Goal: Task Accomplishment & Management: Manage account settings

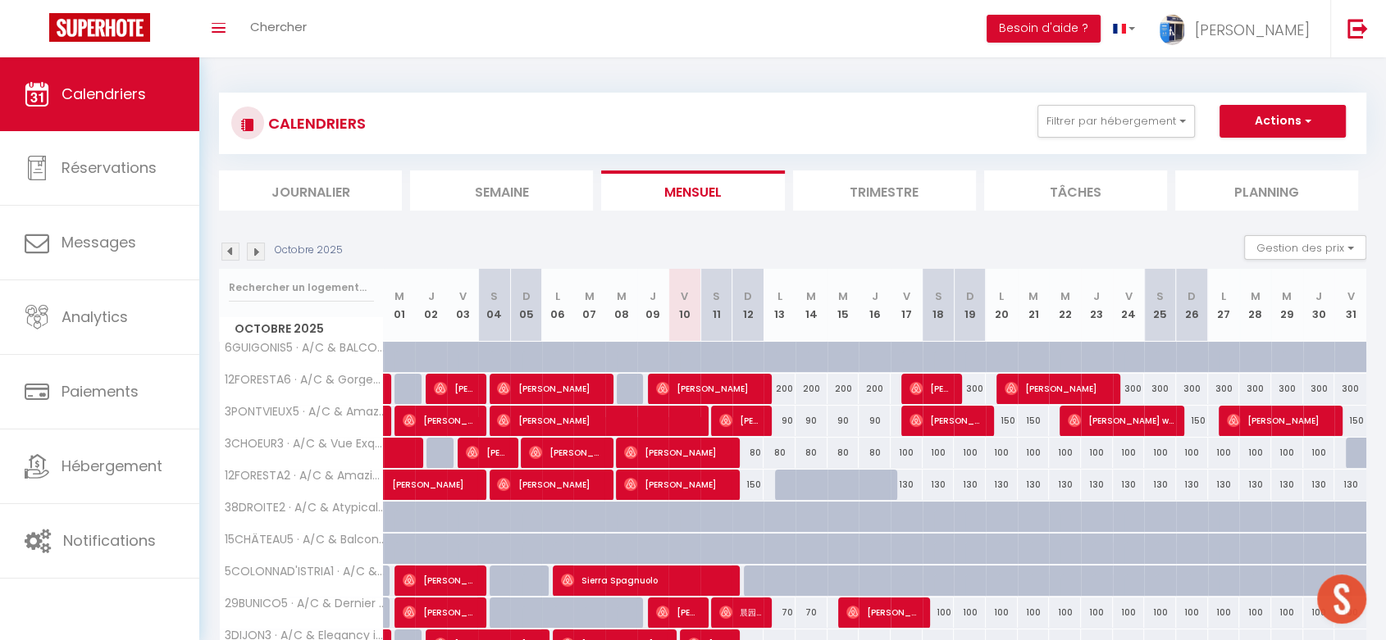
click at [781, 380] on div "200" at bounding box center [779, 389] width 32 height 30
type input "200"
select select "1"
type input "Lun 13 Octobre 2025"
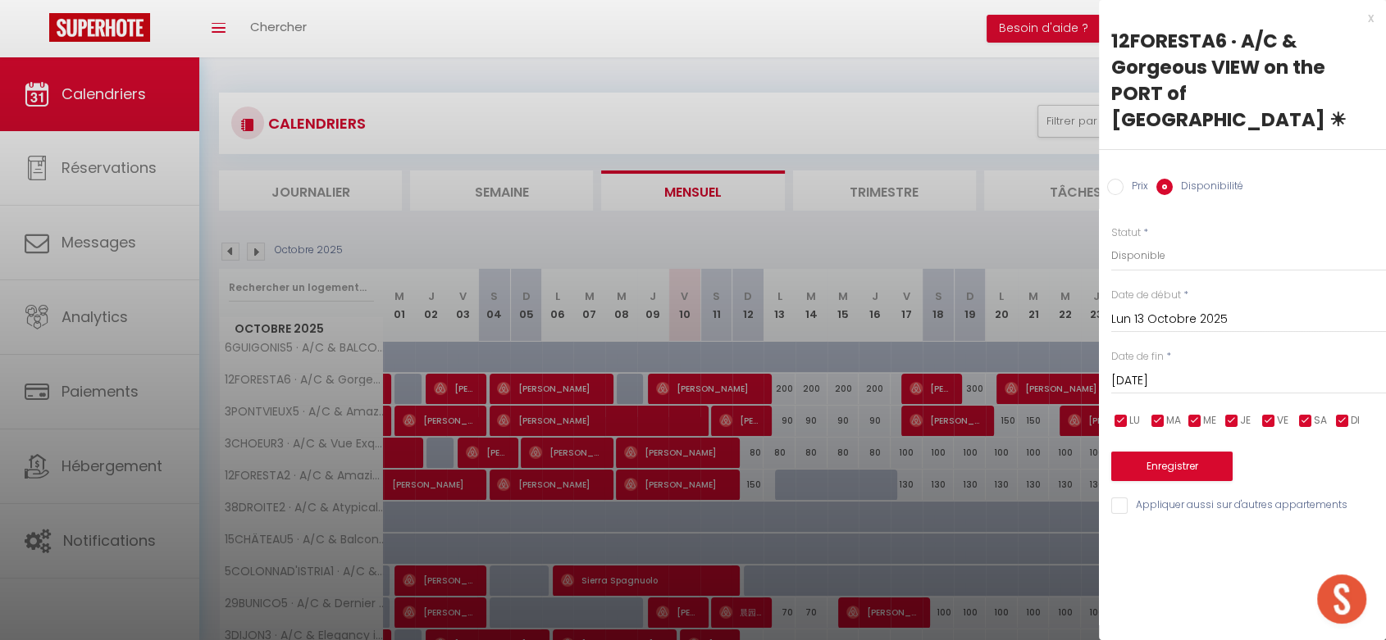
click at [1136, 371] on input "[DATE]" at bounding box center [1248, 381] width 275 height 21
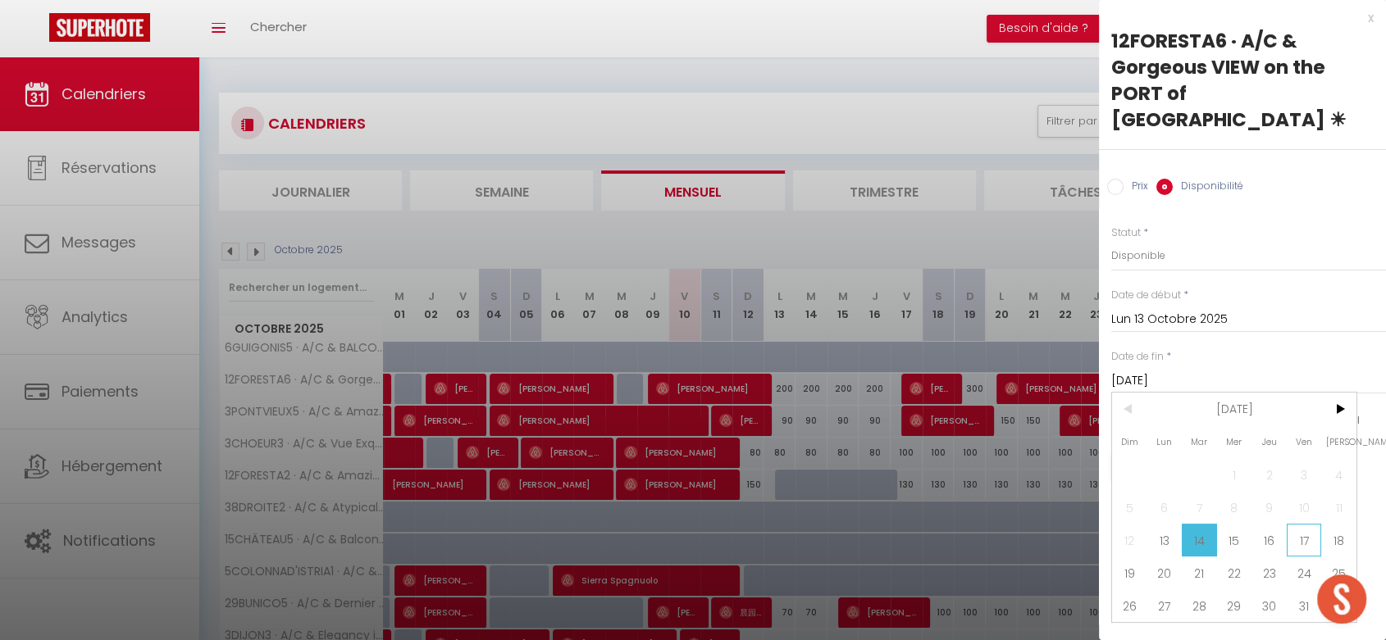
drag, startPoint x: 1296, startPoint y: 511, endPoint x: 1203, endPoint y: 366, distance: 172.6
click at [1295, 524] on span "17" at bounding box center [1304, 540] width 35 height 33
type input "Ven 17 Octobre 2025"
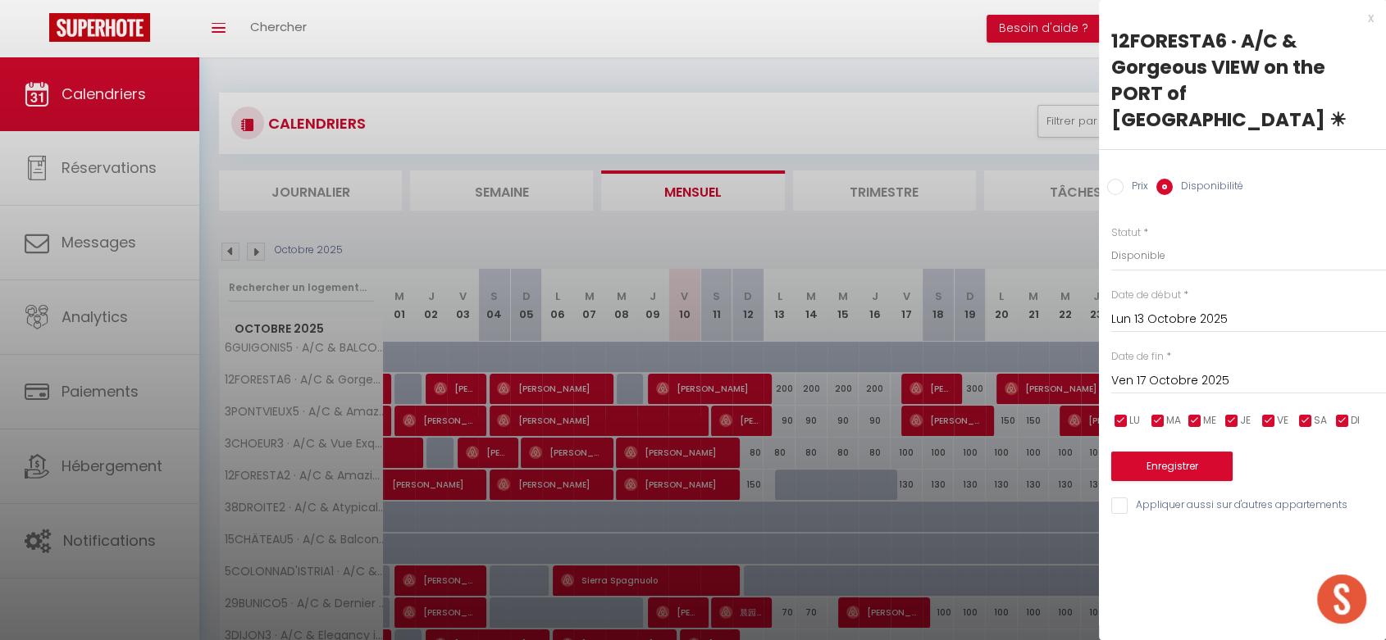
click at [1116, 179] on input "Prix" at bounding box center [1115, 187] width 16 height 16
radio input "true"
radio input "false"
drag, startPoint x: 1126, startPoint y: 223, endPoint x: 1105, endPoint y: 193, distance: 37.1
click at [1099, 216] on div "Prix * 200 Statut * Disponible Indisponible Date de début * [DATE] < [DATE] > D…" at bounding box center [1242, 360] width 287 height 310
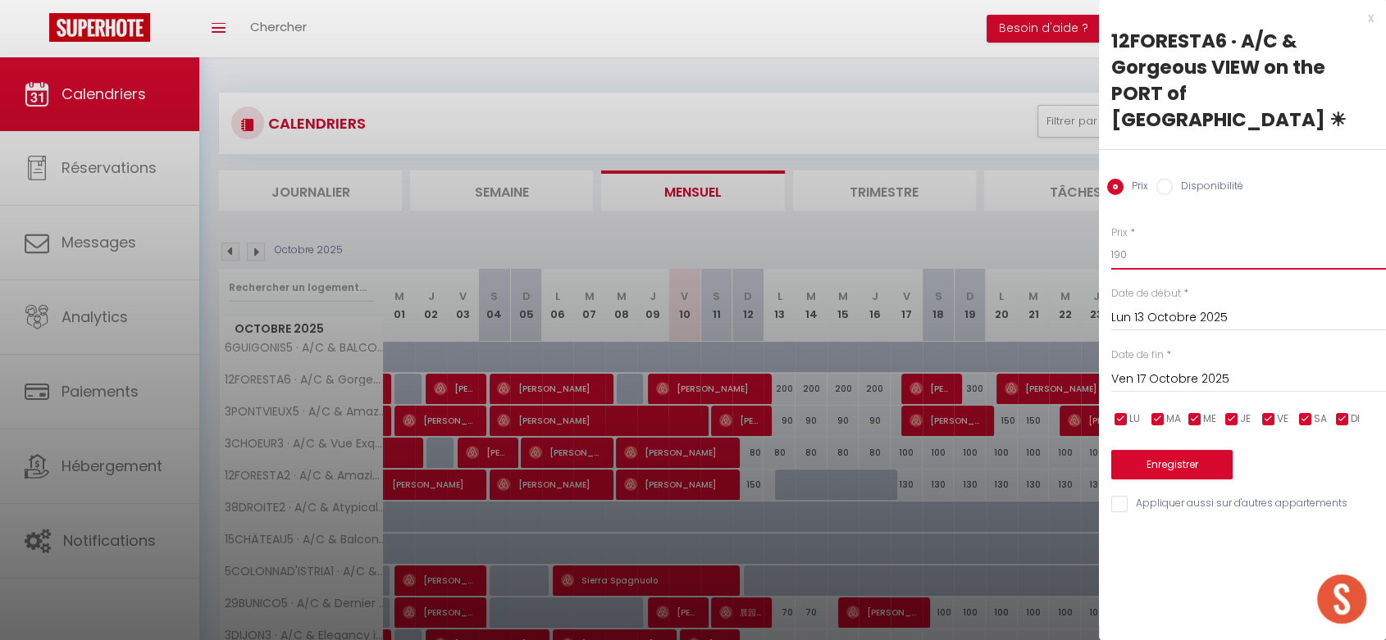
type input "190"
click at [1184, 450] on button "Enregistrer" at bounding box center [1171, 465] width 121 height 30
